Goal: Use online tool/utility: Utilize a website feature to perform a specific function

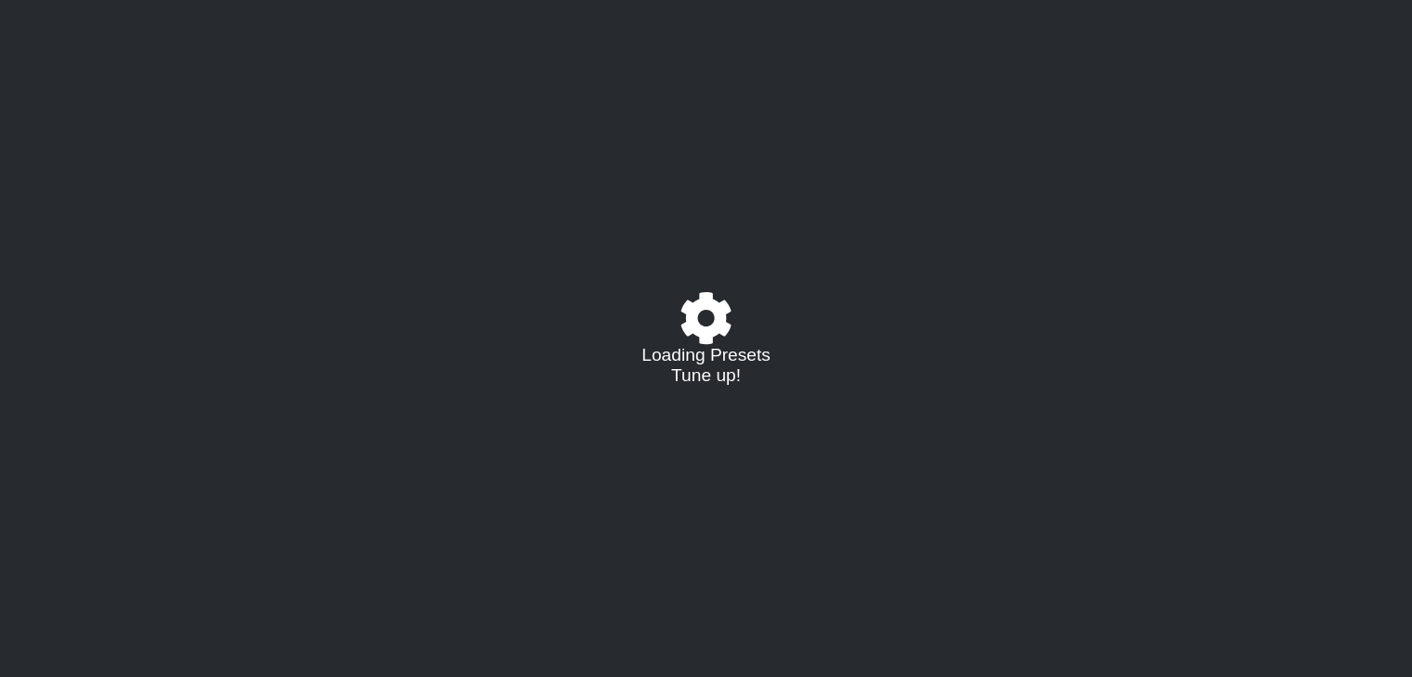
select select "/023927597434"
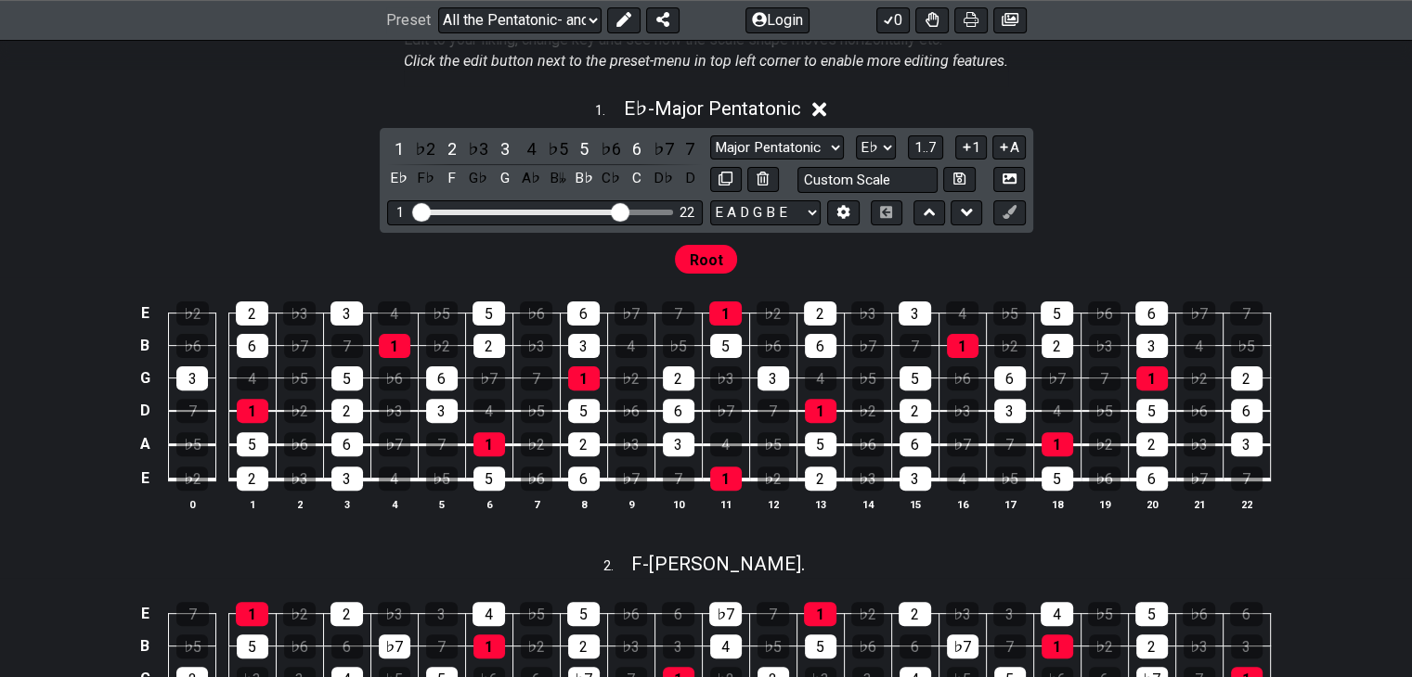
scroll to position [500, 0]
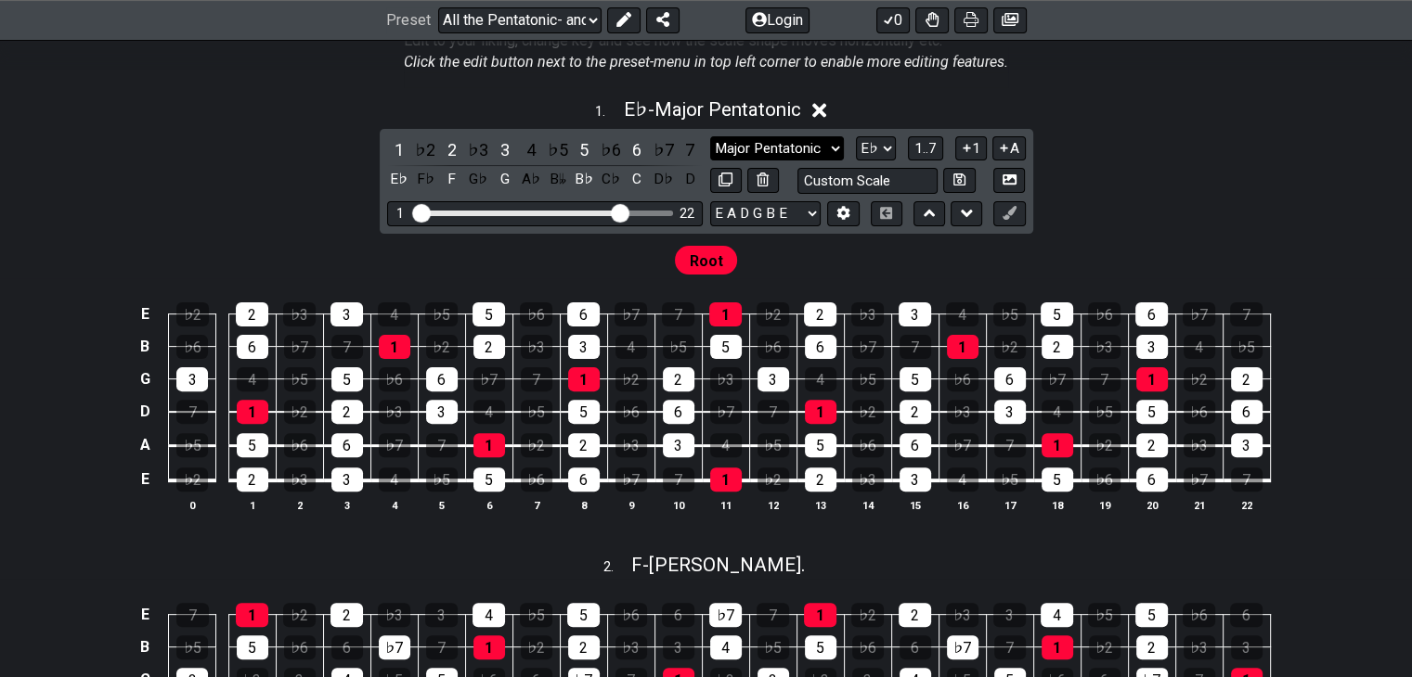
click at [754, 141] on select "Major Pentatonic Root Minor Pentatonic Major Pentatonic Minor Blues Major Blues…" at bounding box center [777, 148] width 134 height 25
click at [710, 136] on select "Major Pentatonic Root Minor Pentatonic Major Pentatonic Minor Blues Major Blues…" at bounding box center [777, 148] width 134 height 25
click at [401, 142] on div "1" at bounding box center [399, 149] width 24 height 25
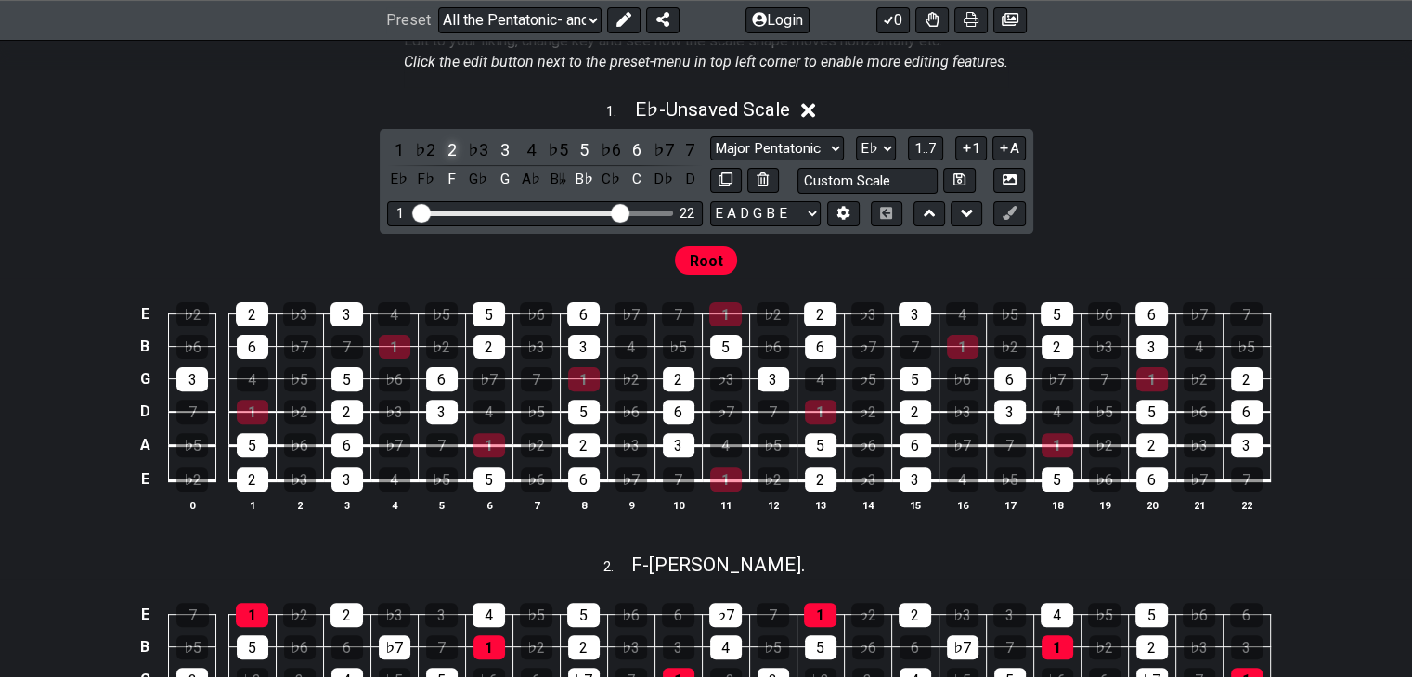
click at [451, 151] on div "2" at bounding box center [452, 149] width 24 height 25
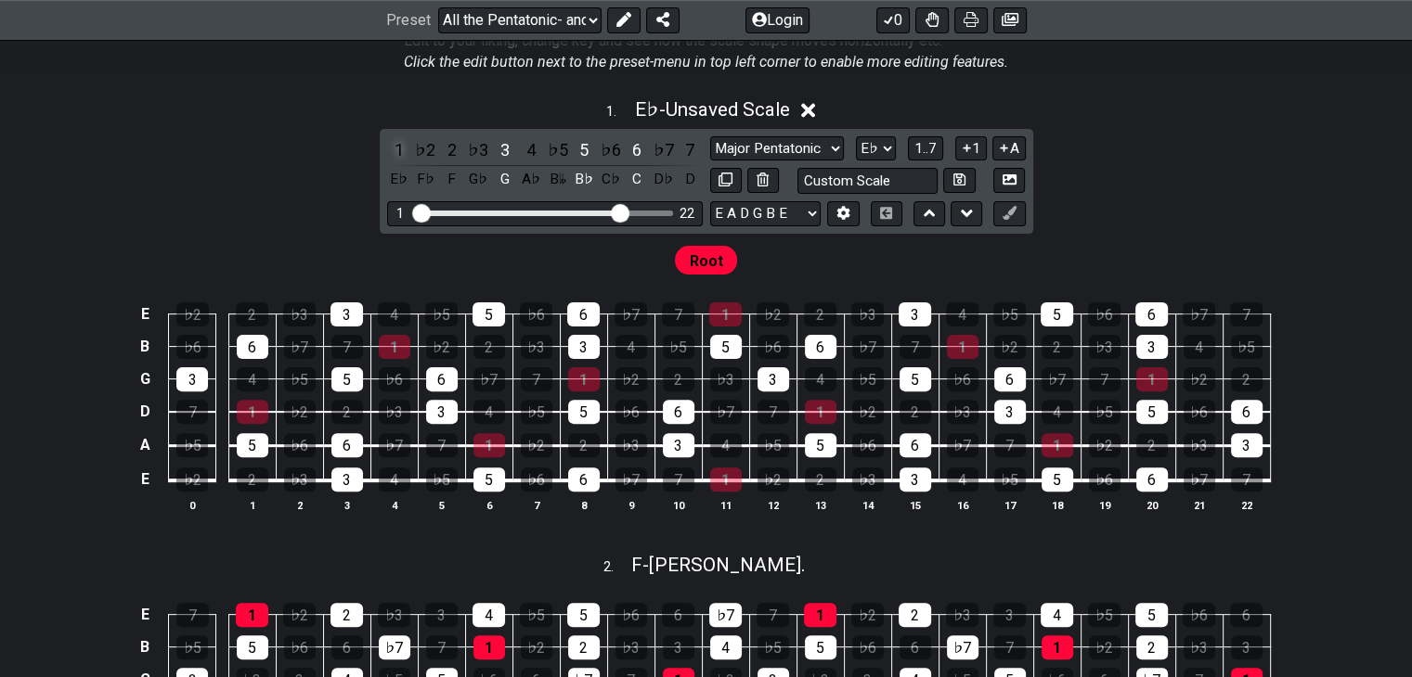
click at [401, 148] on div "1" at bounding box center [399, 149] width 24 height 25
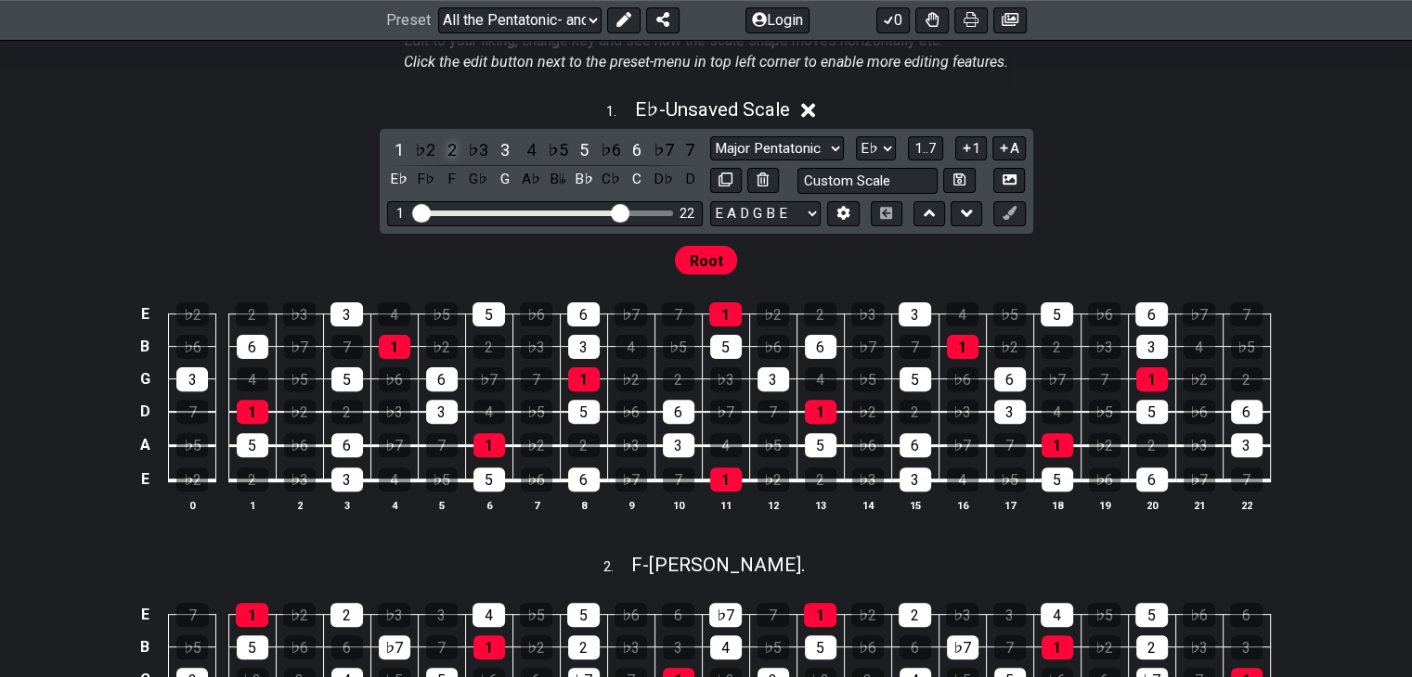
click at [449, 148] on div "2" at bounding box center [452, 149] width 24 height 25
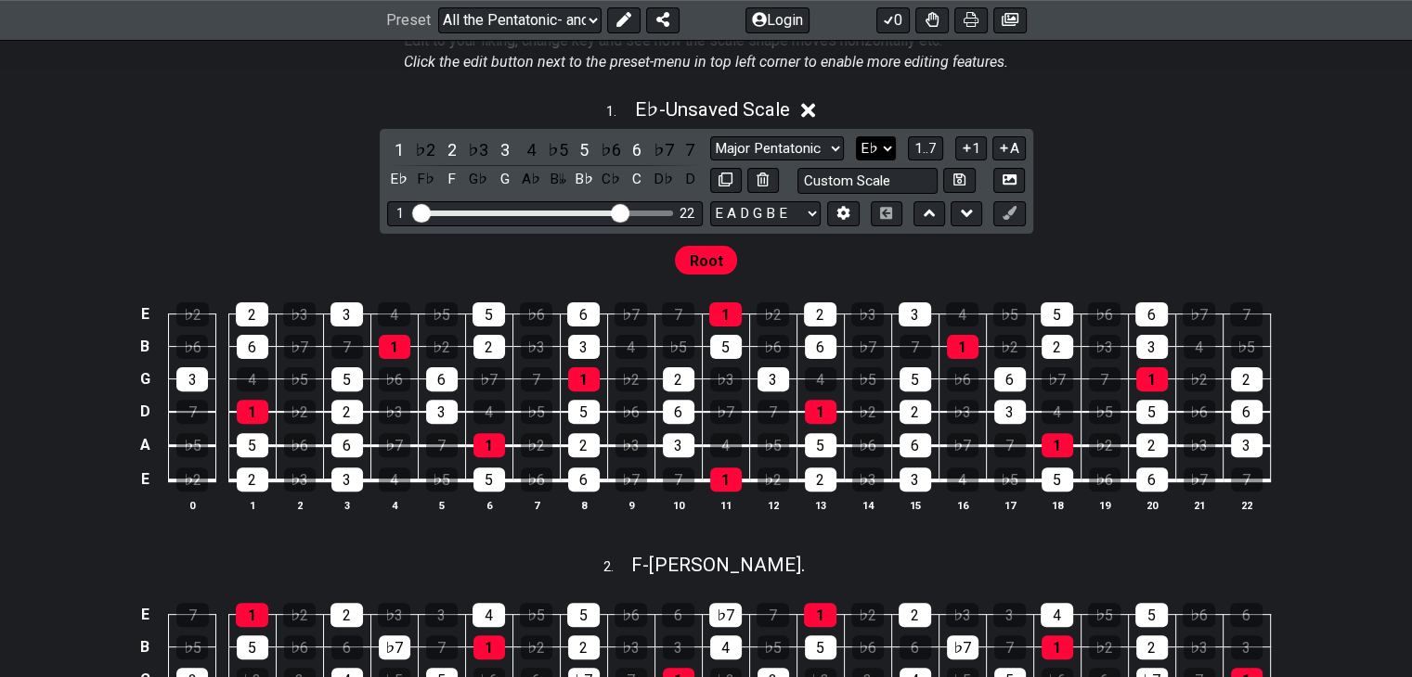
click at [885, 148] on select "A♭ A A♯ B♭ B C C♯ D♭ D D♯ E♭ E F F♯ G♭ G G♯" at bounding box center [876, 148] width 40 height 25
select select "C"
click at [856, 136] on select "A♭ A A♯ B♭ B C C♯ D♭ D D♯ E♭ E F F♯ G♭ G G♯" at bounding box center [876, 148] width 40 height 25
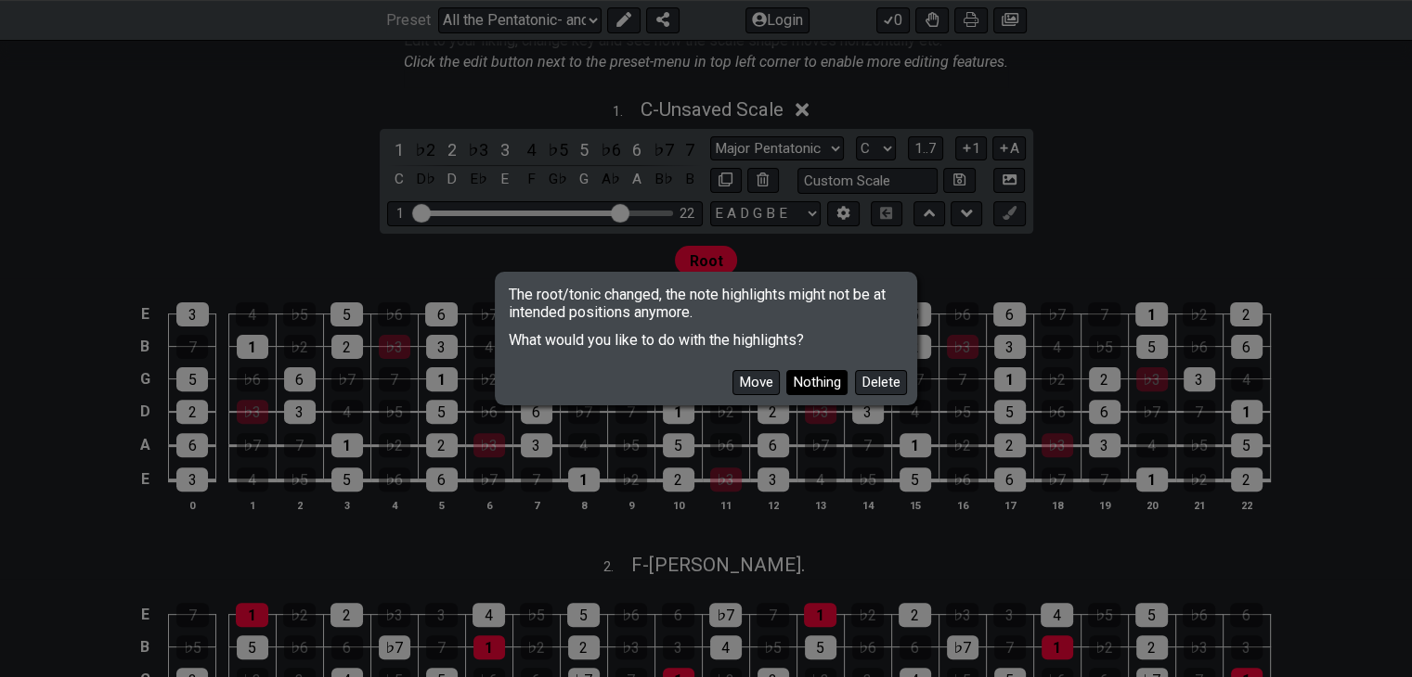
click at [824, 381] on button "Nothing" at bounding box center [816, 382] width 61 height 25
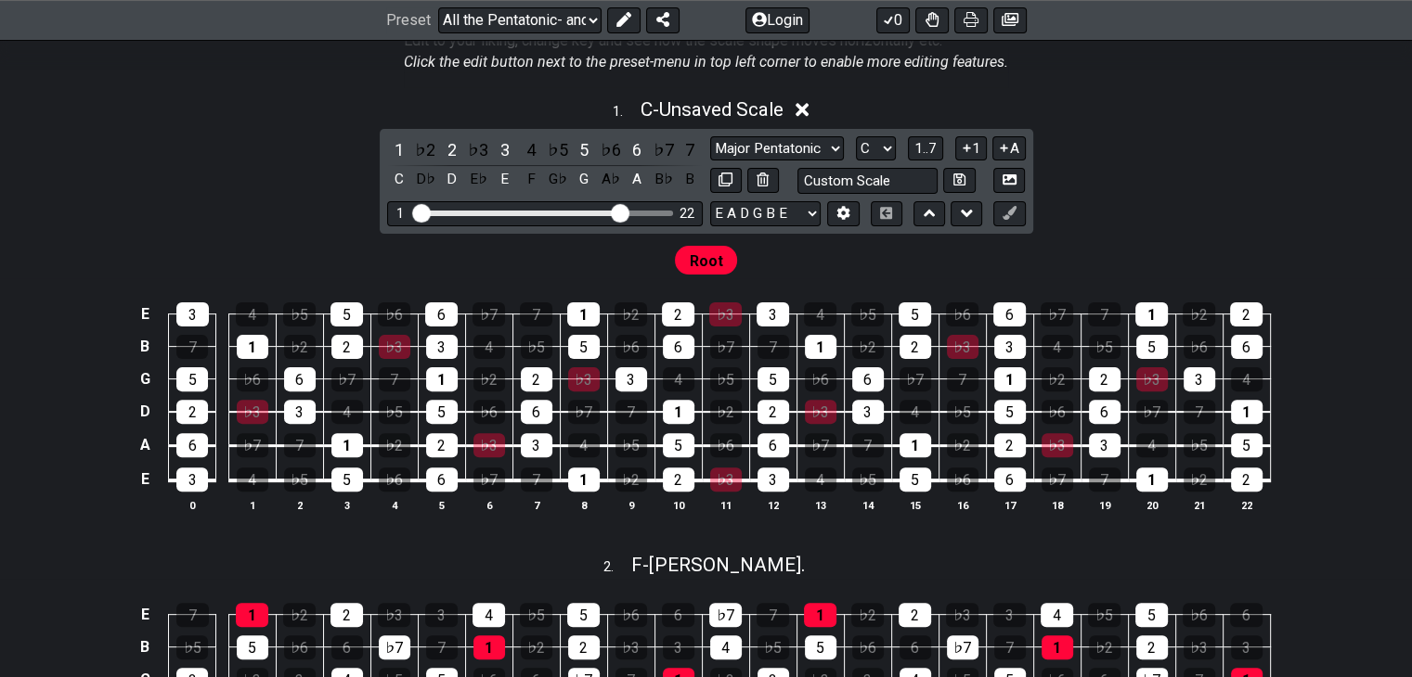
click at [716, 253] on span "Root" at bounding box center [706, 261] width 33 height 27
click at [717, 264] on span "Root" at bounding box center [706, 261] width 33 height 27
click at [907, 182] on input "text" at bounding box center [867, 180] width 141 height 25
click at [850, 182] on input "text" at bounding box center [867, 180] width 141 height 25
type input "Custom Scale"
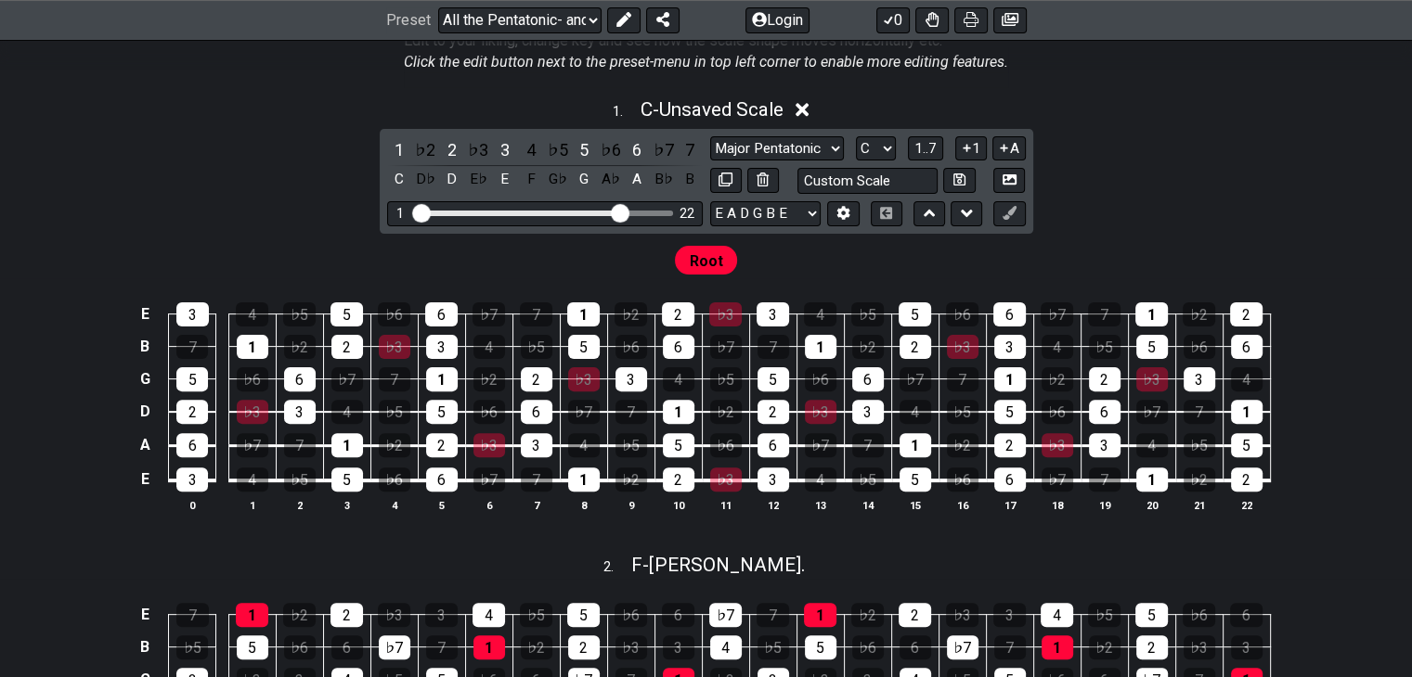
click at [812, 258] on div "Root" at bounding box center [706, 256] width 1412 height 45
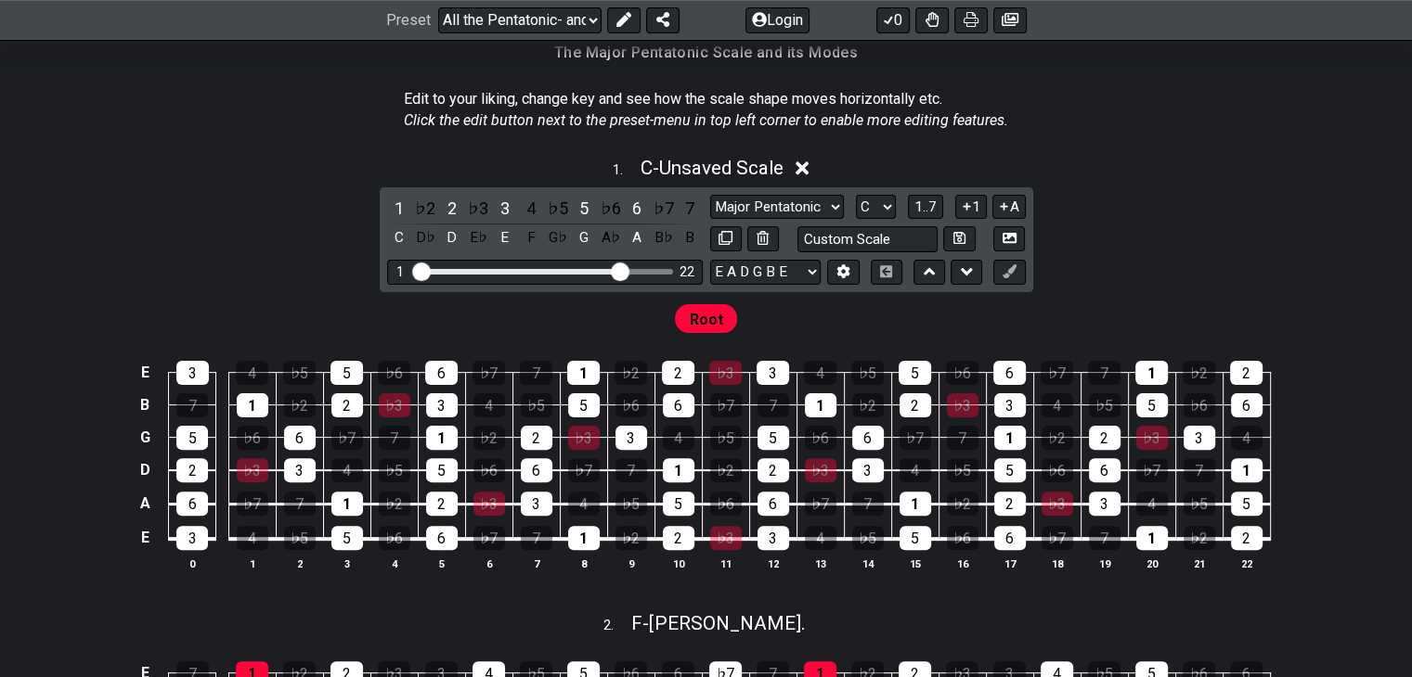
scroll to position [438, 0]
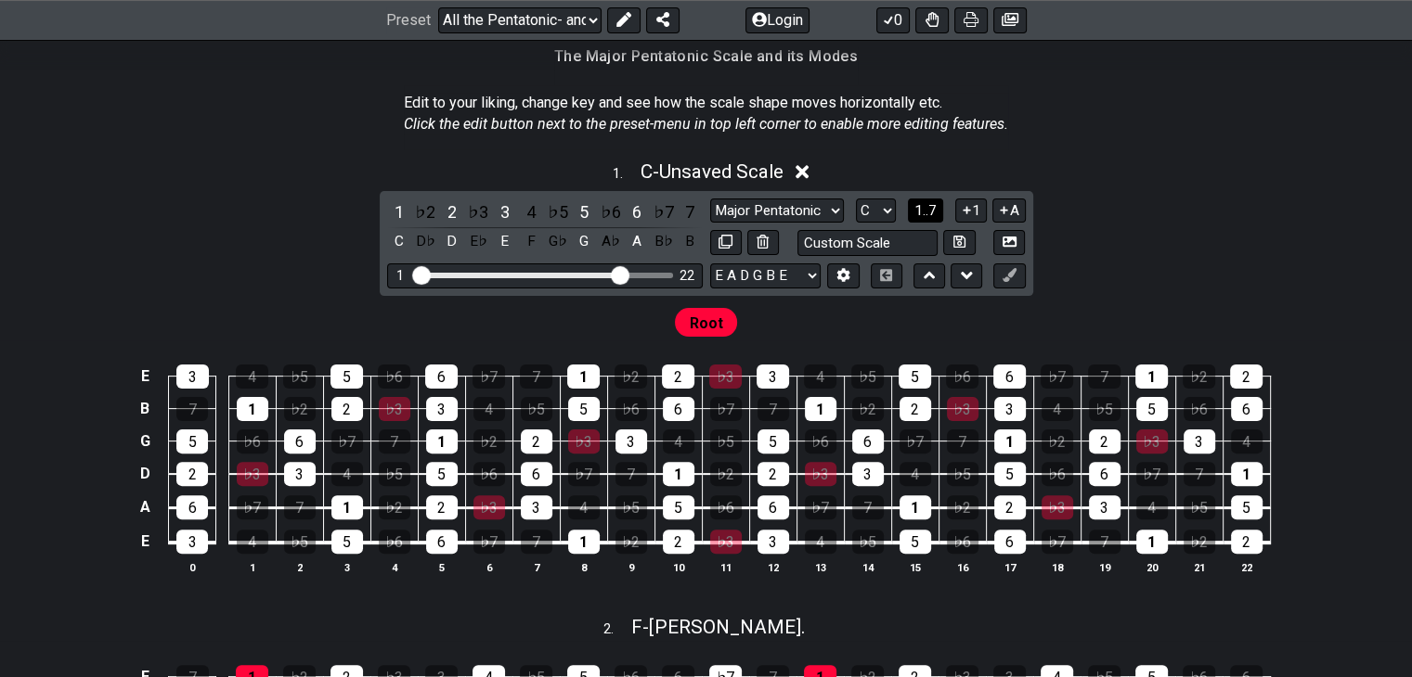
click at [932, 204] on span "1..7" at bounding box center [925, 210] width 22 height 17
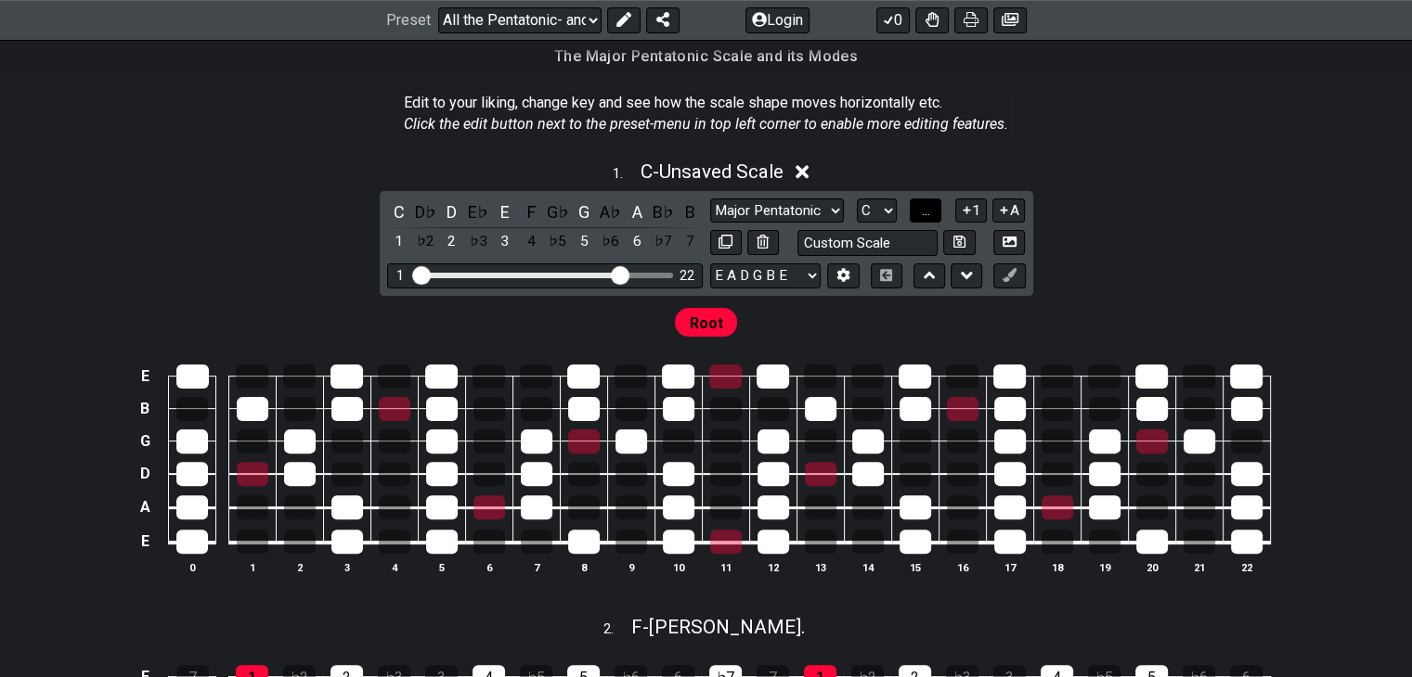
click at [932, 204] on button "..." at bounding box center [925, 211] width 32 height 25
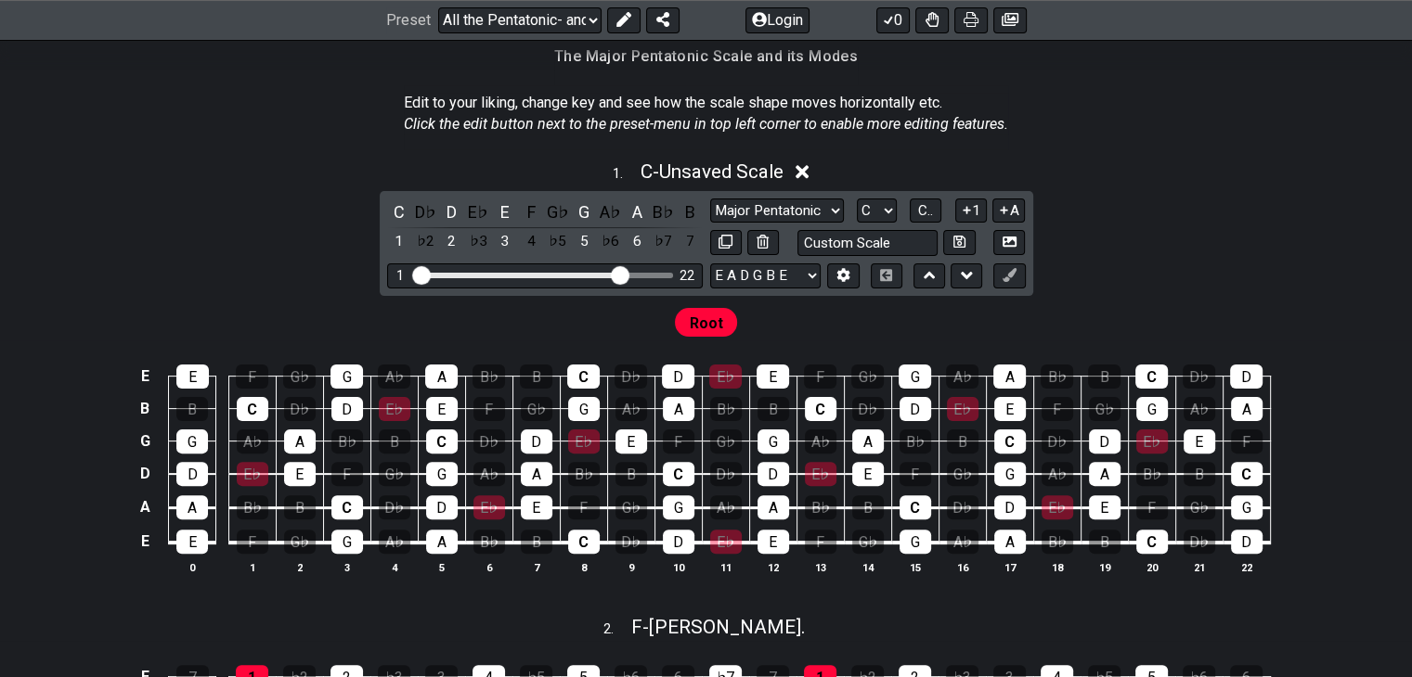
click at [709, 328] on span "Root" at bounding box center [706, 323] width 33 height 27
click at [394, 206] on div "C" at bounding box center [399, 212] width 24 height 25
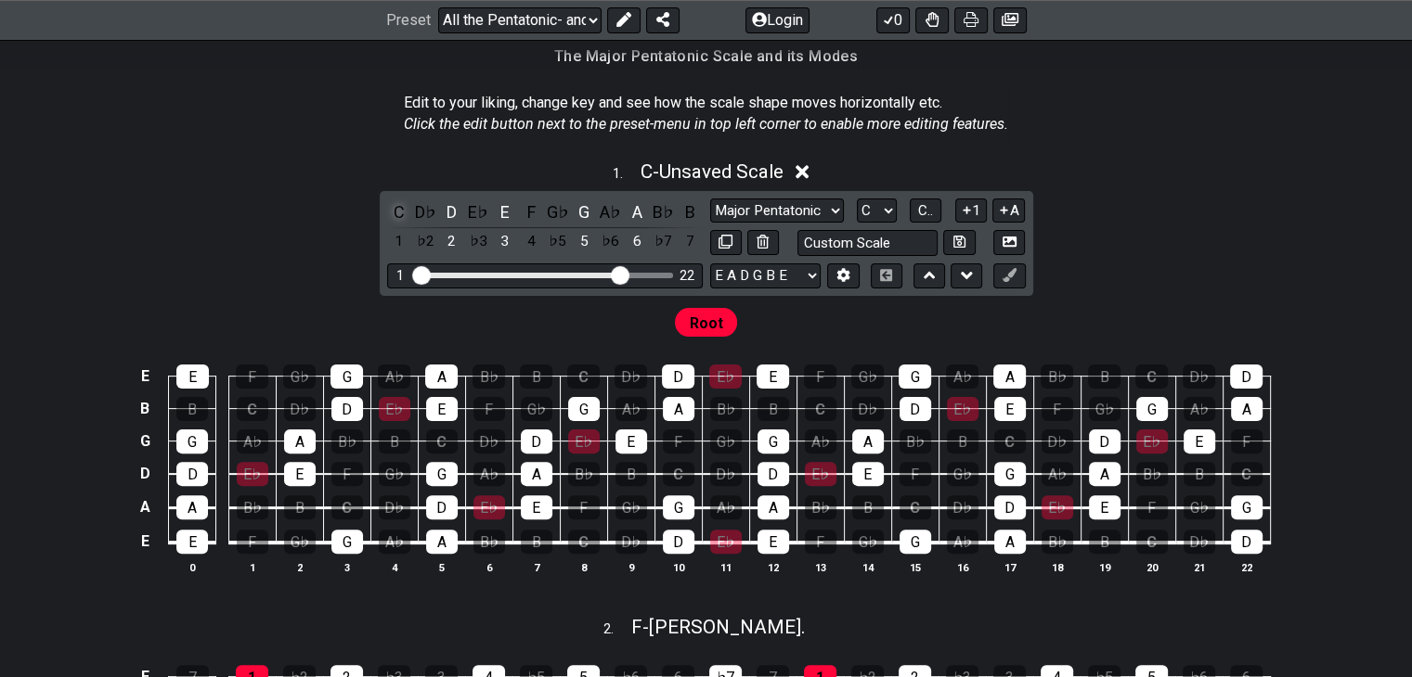
click at [401, 205] on div "C" at bounding box center [399, 212] width 24 height 25
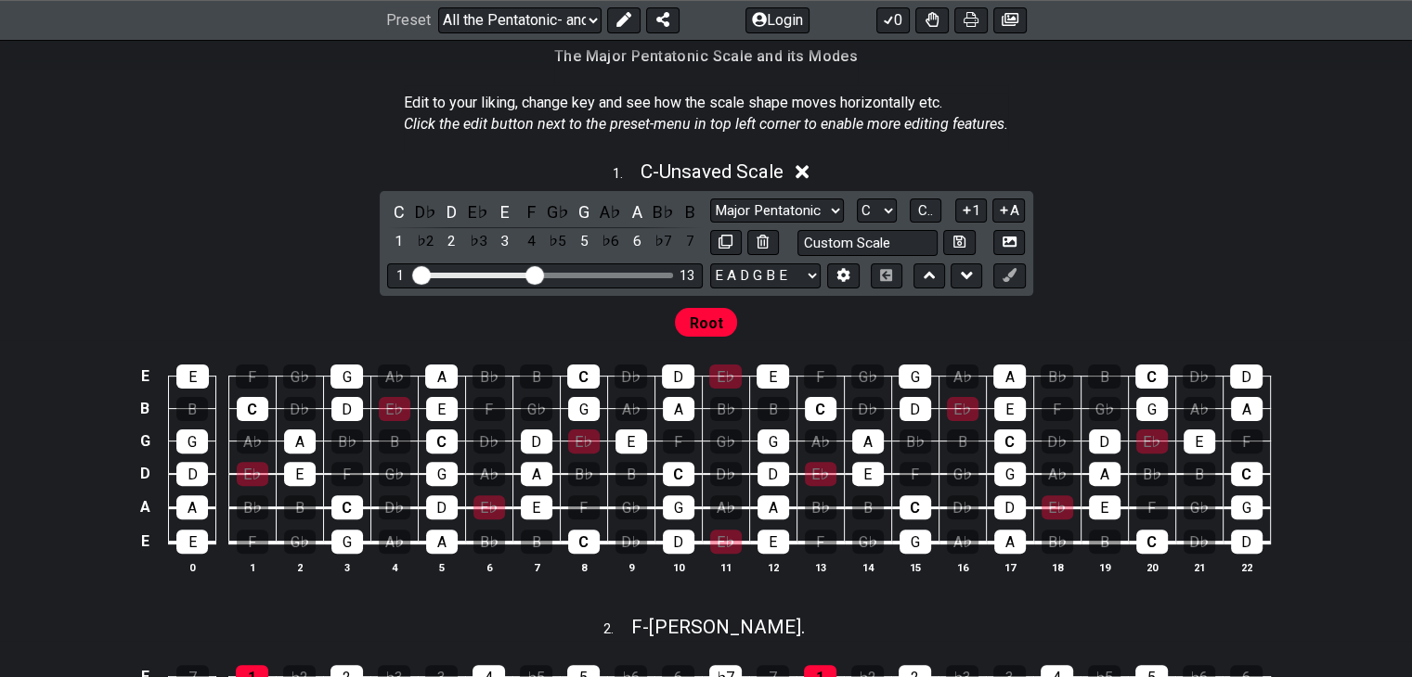
drag, startPoint x: 624, startPoint y: 277, endPoint x: 534, endPoint y: 302, distance: 93.2
click at [534, 274] on input "Visible fret range" at bounding box center [545, 274] width 264 height 0
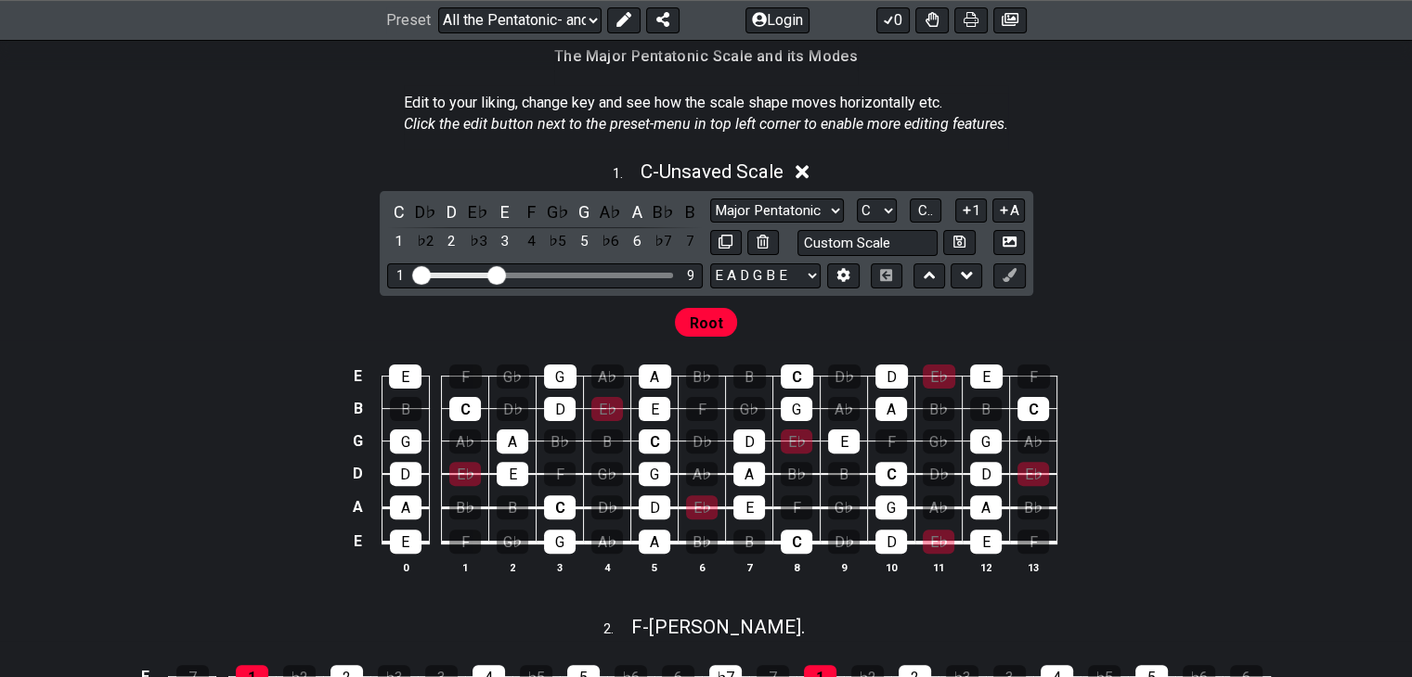
drag, startPoint x: 537, startPoint y: 272, endPoint x: 494, endPoint y: 272, distance: 43.6
click at [494, 274] on input "Visible fret range" at bounding box center [545, 274] width 264 height 0
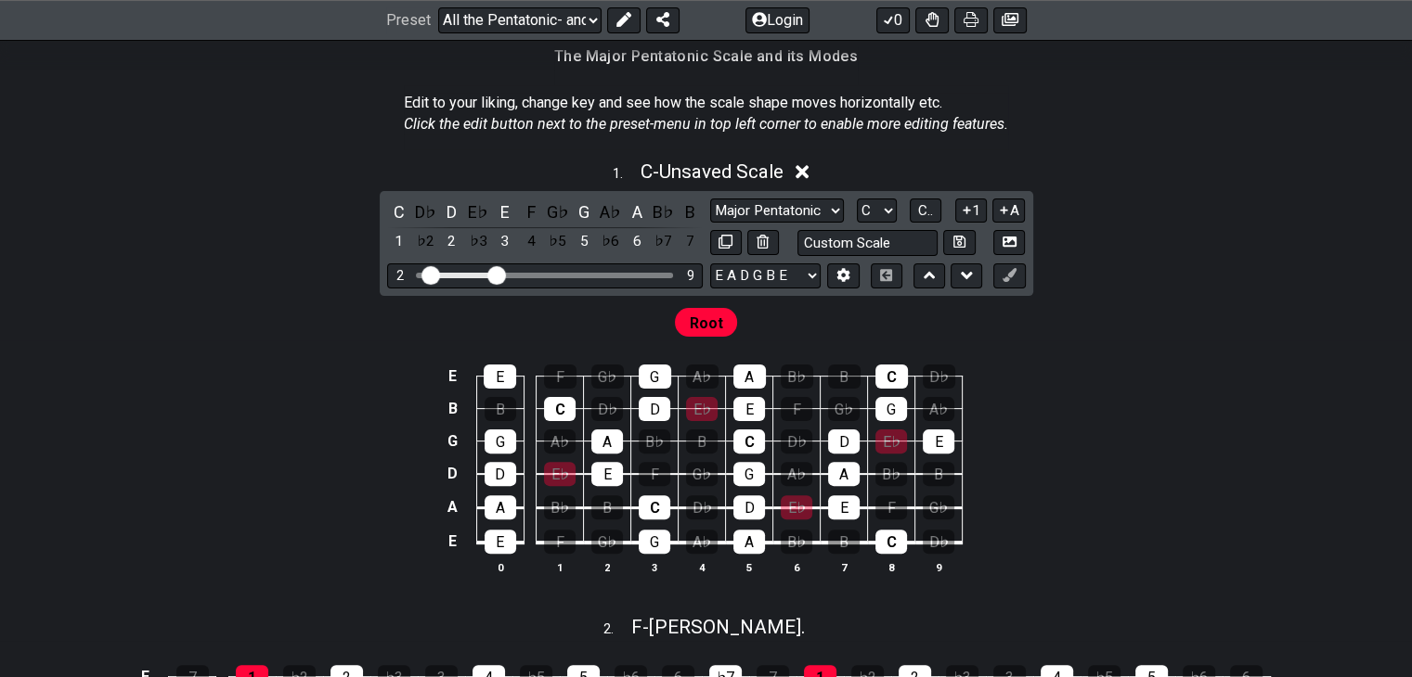
drag, startPoint x: 413, startPoint y: 273, endPoint x: 431, endPoint y: 269, distance: 18.0
click at [431, 274] on input "Visible fret range" at bounding box center [545, 274] width 264 height 0
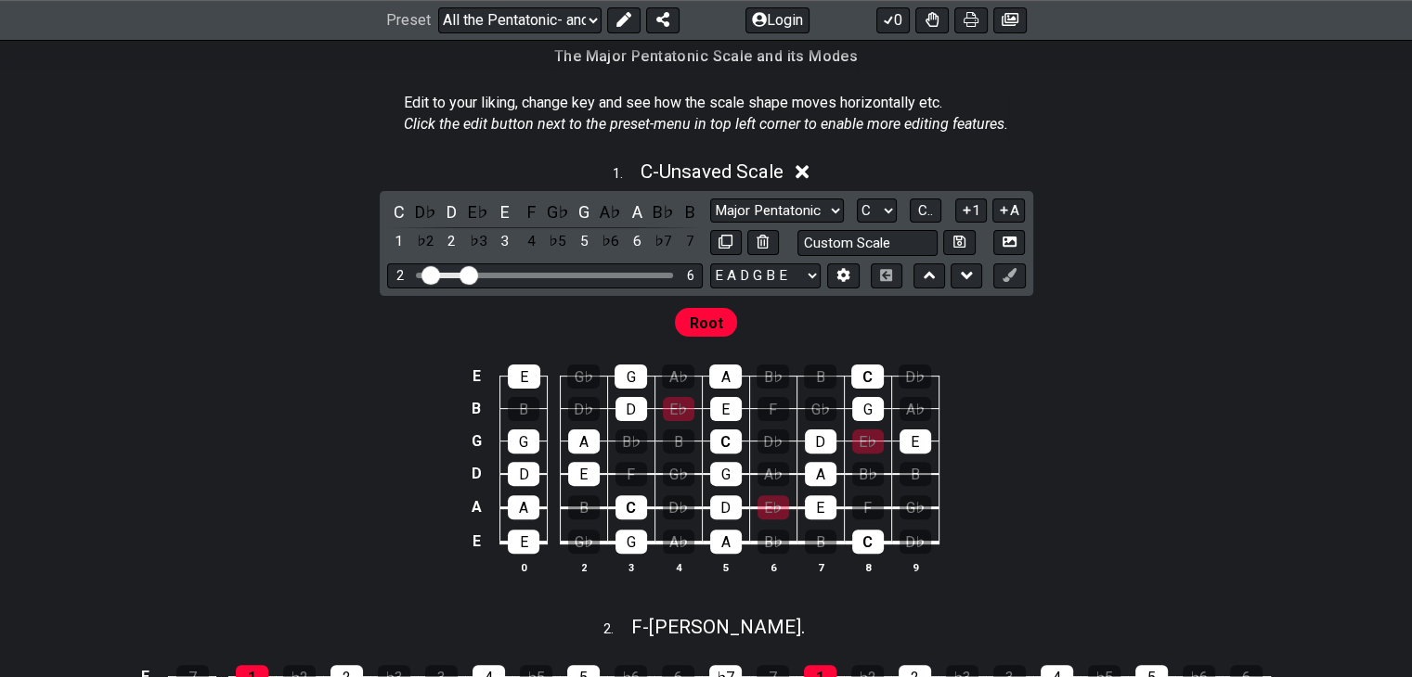
drag, startPoint x: 494, startPoint y: 275, endPoint x: 469, endPoint y: 277, distance: 25.1
click at [469, 274] on input "Visible fret range" at bounding box center [545, 274] width 264 height 0
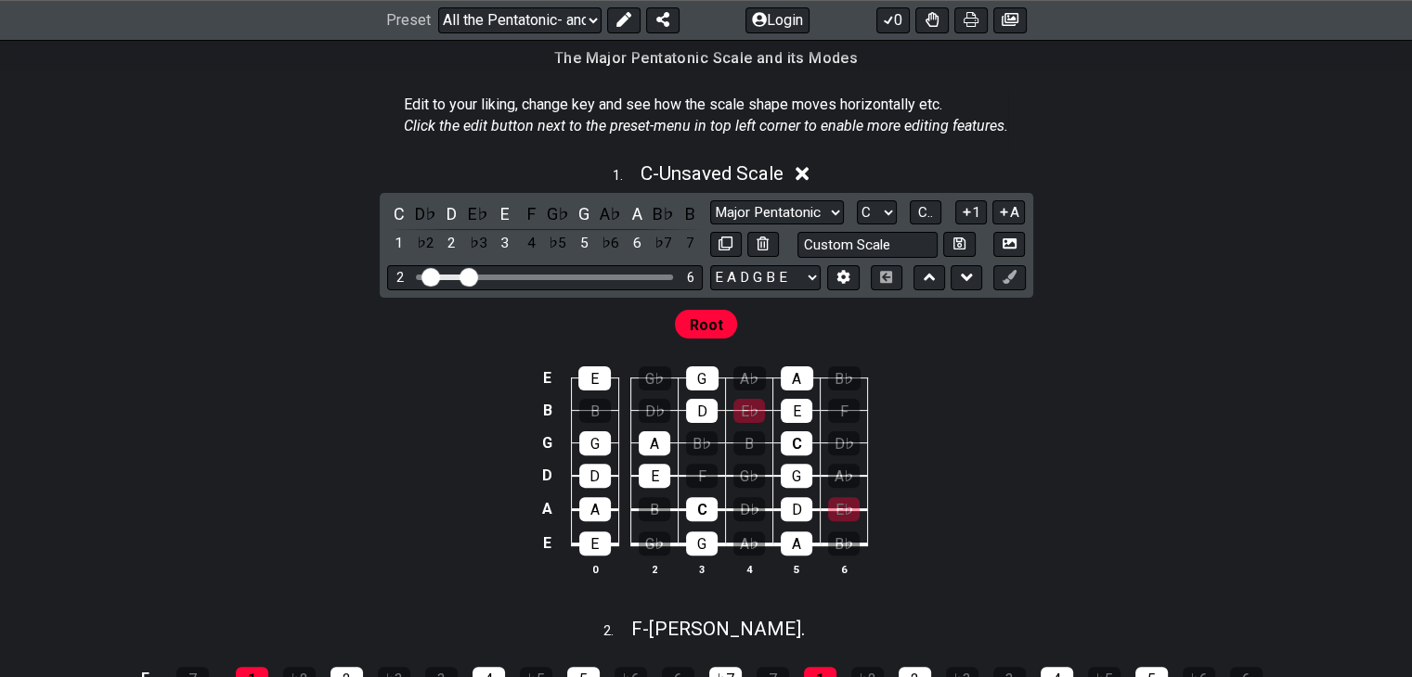
scroll to position [434, 0]
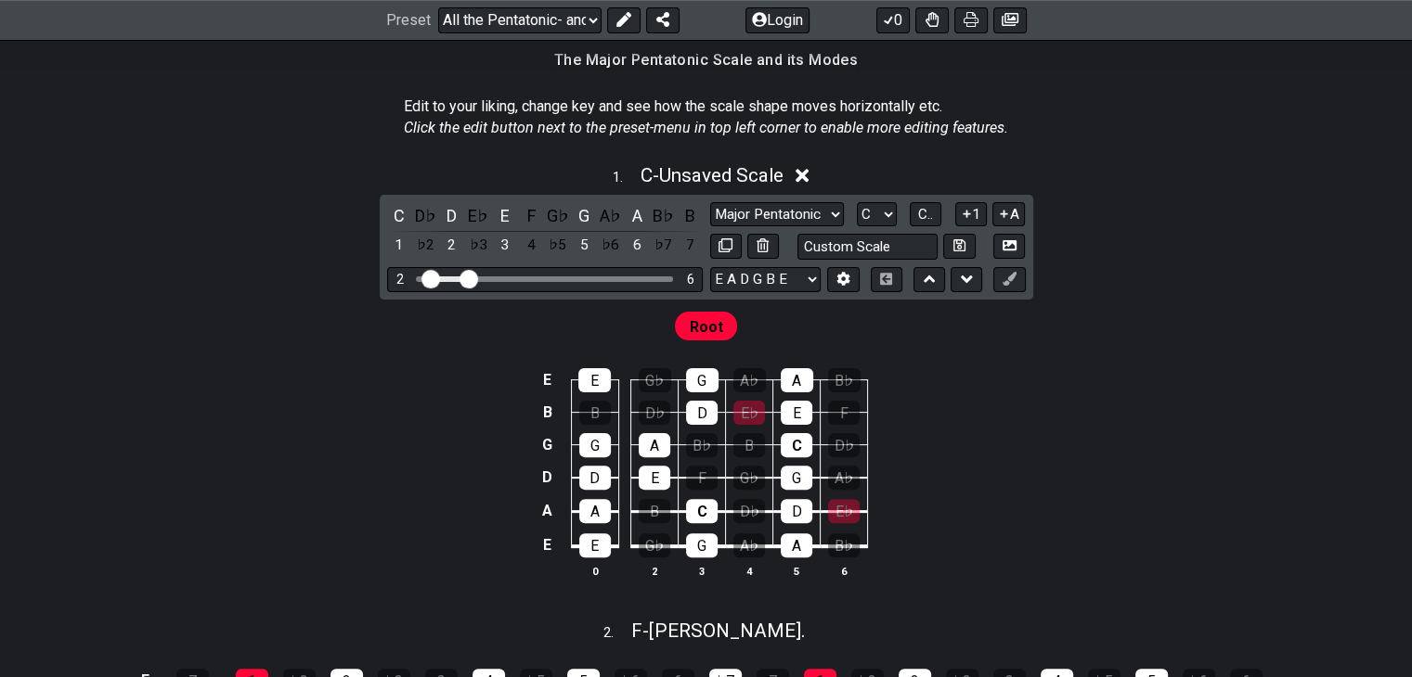
click at [701, 340] on div "Root" at bounding box center [706, 325] width 71 height 35
drag, startPoint x: 701, startPoint y: 340, endPoint x: 806, endPoint y: 174, distance: 195.7
click at [806, 174] on div "1 . C - Unsaved Scale C D♭ D E♭ E F G♭ G A♭ A B♭ B 1 ♭2 2 ♭3 3 4 ♭5 5 ♭6 6 ♭7 7…" at bounding box center [706, 379] width 1412 height 452
click at [806, 174] on icon at bounding box center [802, 177] width 14 height 14
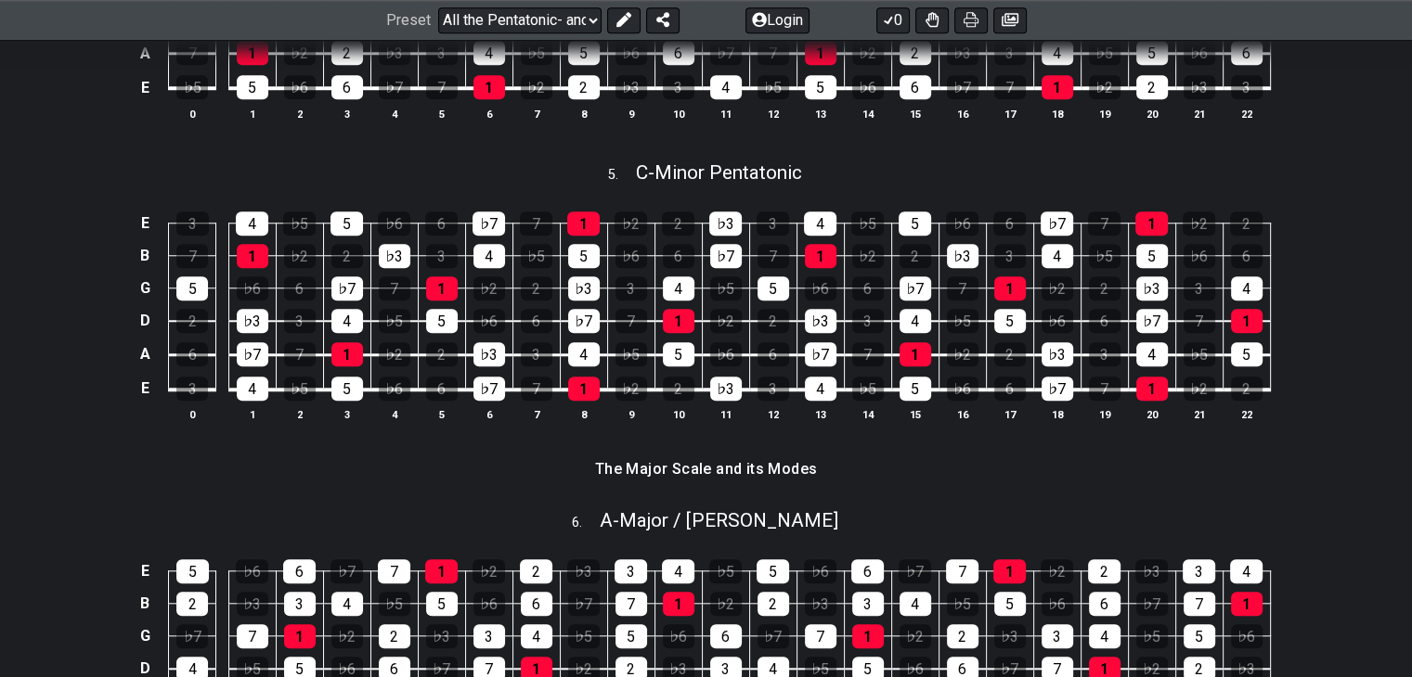
scroll to position [1643, 0]
